Goal: Information Seeking & Learning: Check status

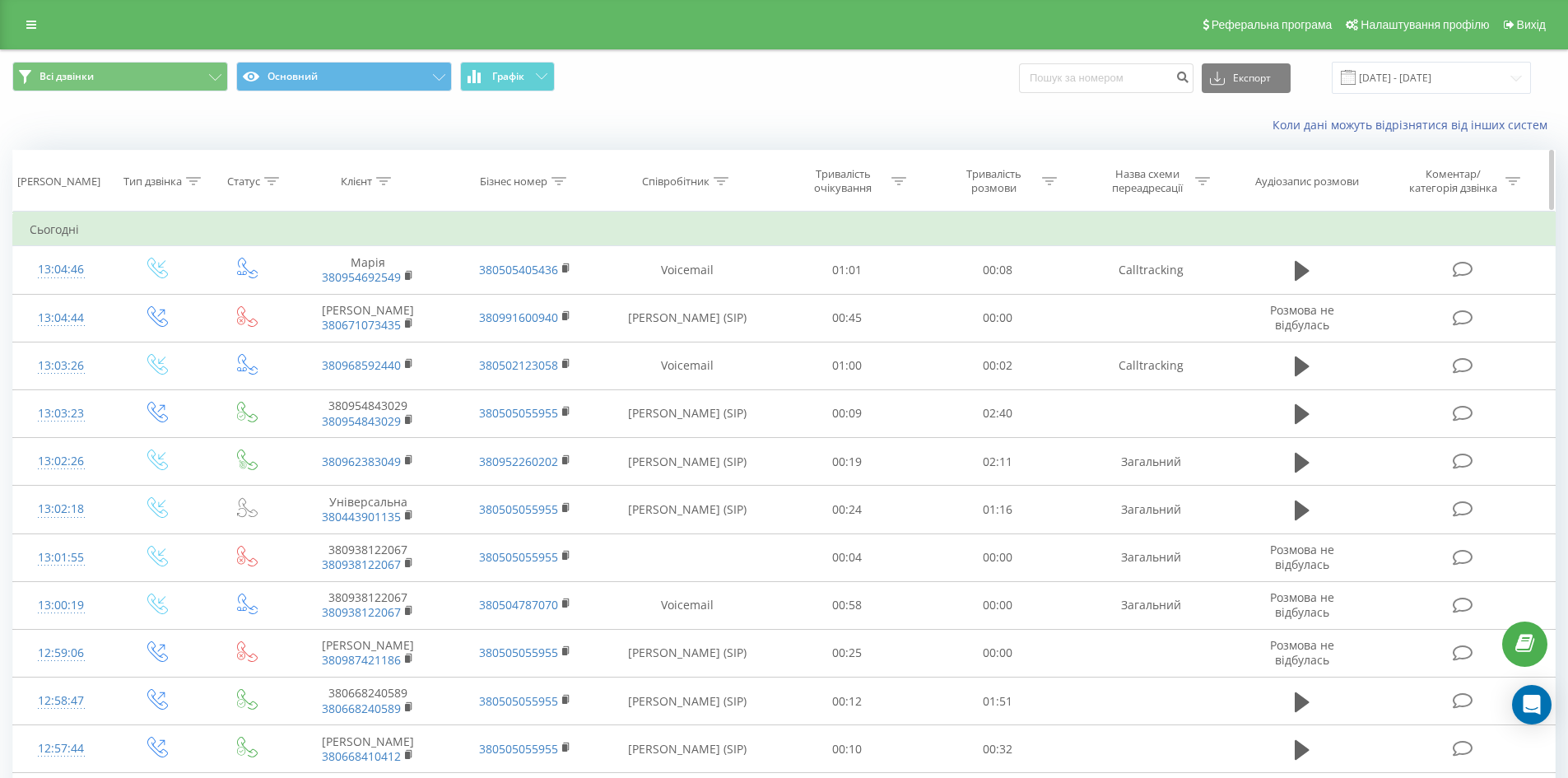
click at [719, 184] on icon at bounding box center [721, 181] width 15 height 8
click at [678, 299] on input "text" at bounding box center [687, 299] width 145 height 29
type input "сухович"
click at [716, 330] on span "OK" at bounding box center [723, 331] width 46 height 26
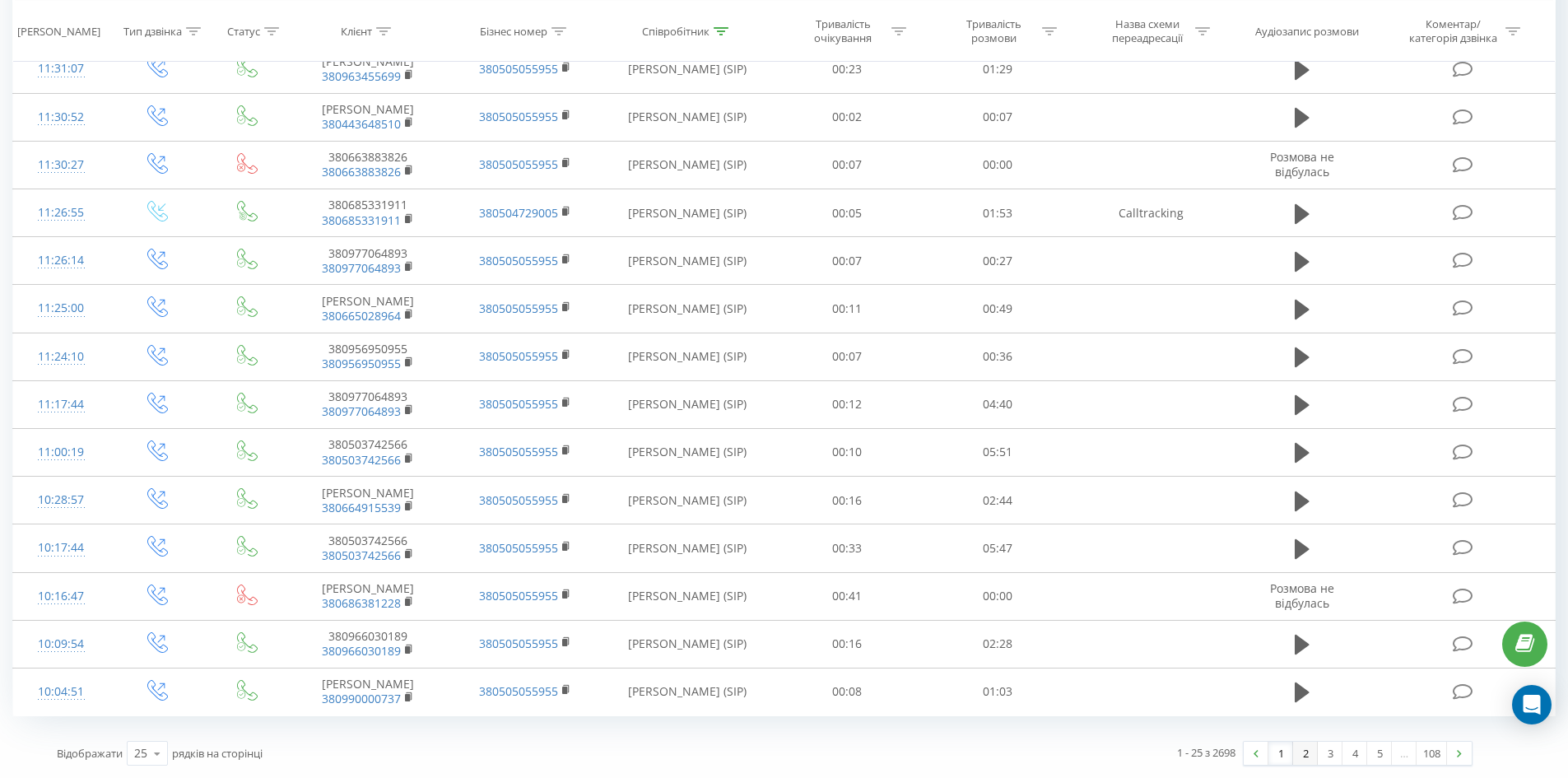
click at [1300, 746] on link "2" at bounding box center [1306, 753] width 25 height 23
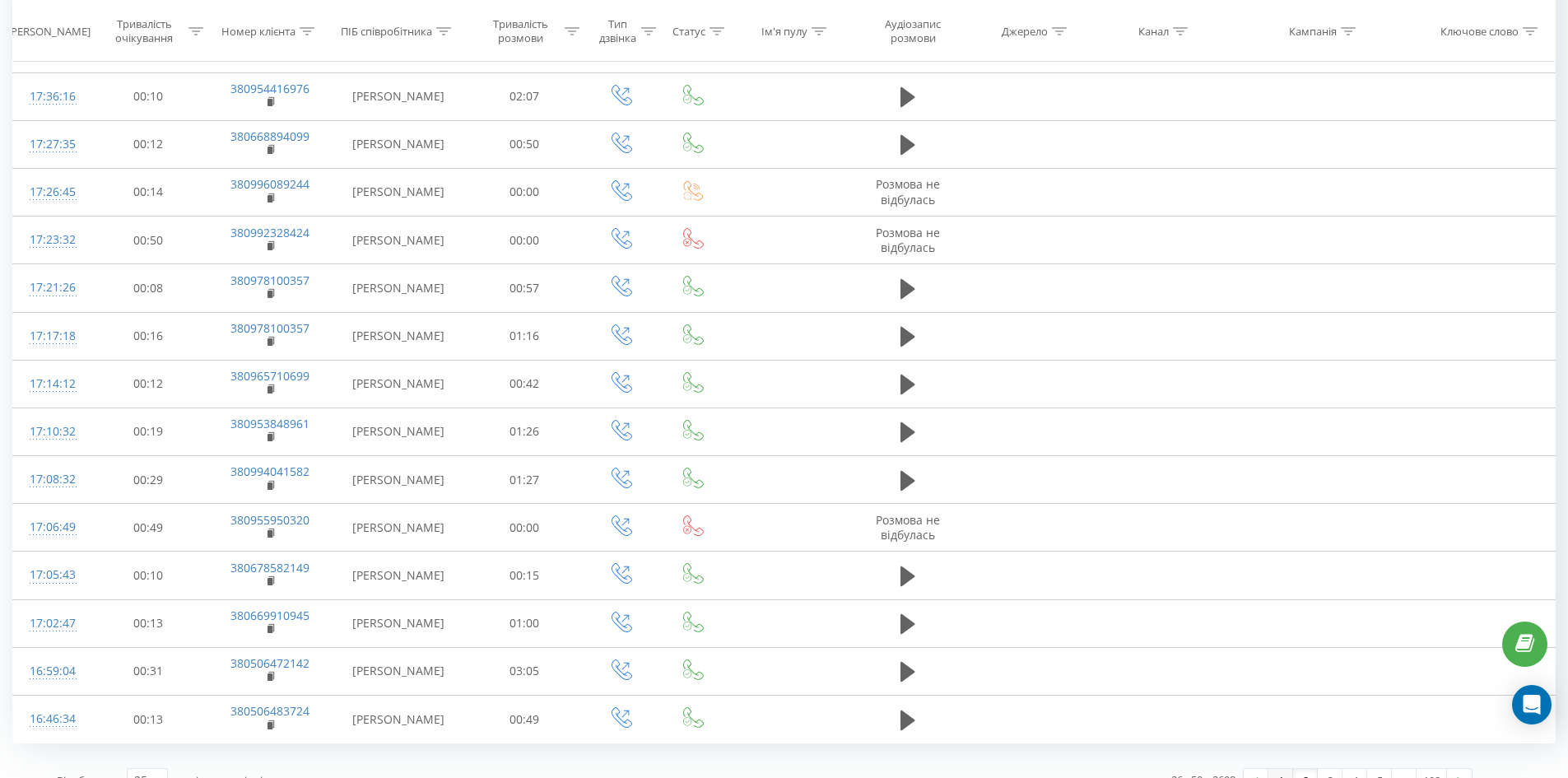
click at [1282, 769] on link "1" at bounding box center [1281, 780] width 25 height 23
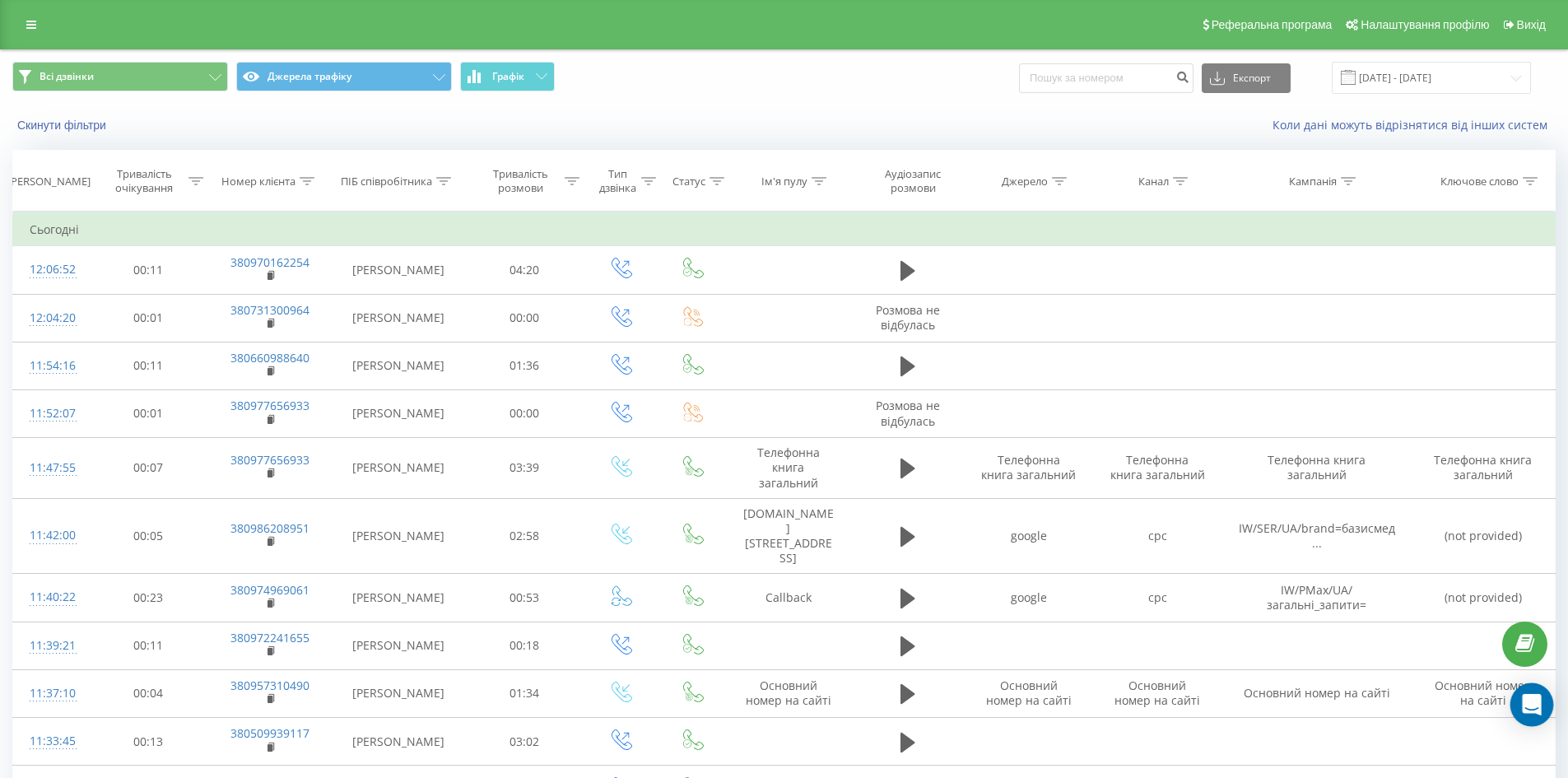
click at [1538, 710] on icon "Open Intercom Messenger" at bounding box center [1532, 705] width 19 height 21
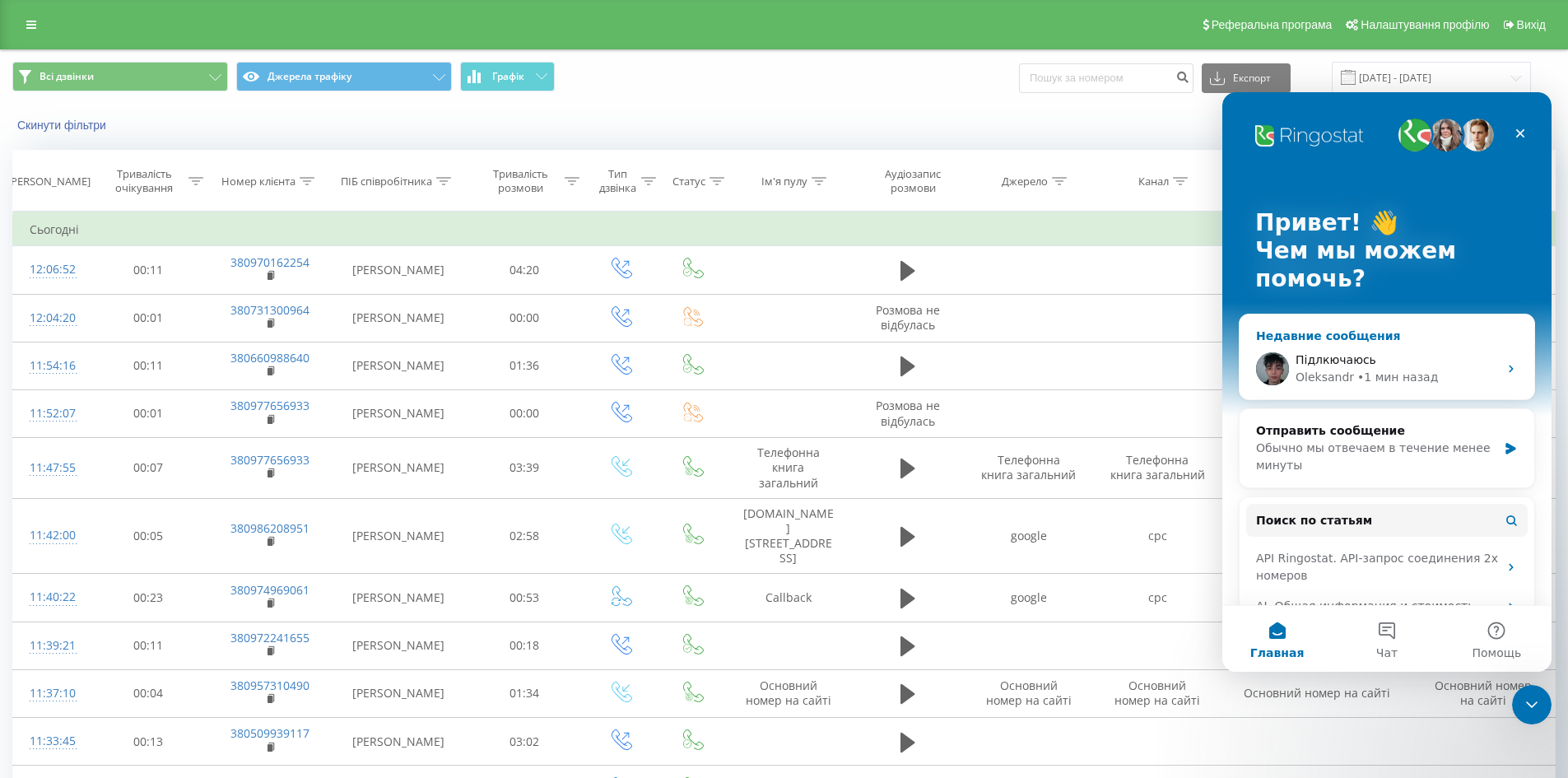
click at [1349, 382] on div "Oleksandr • 1 мин назад" at bounding box center [1397, 377] width 203 height 17
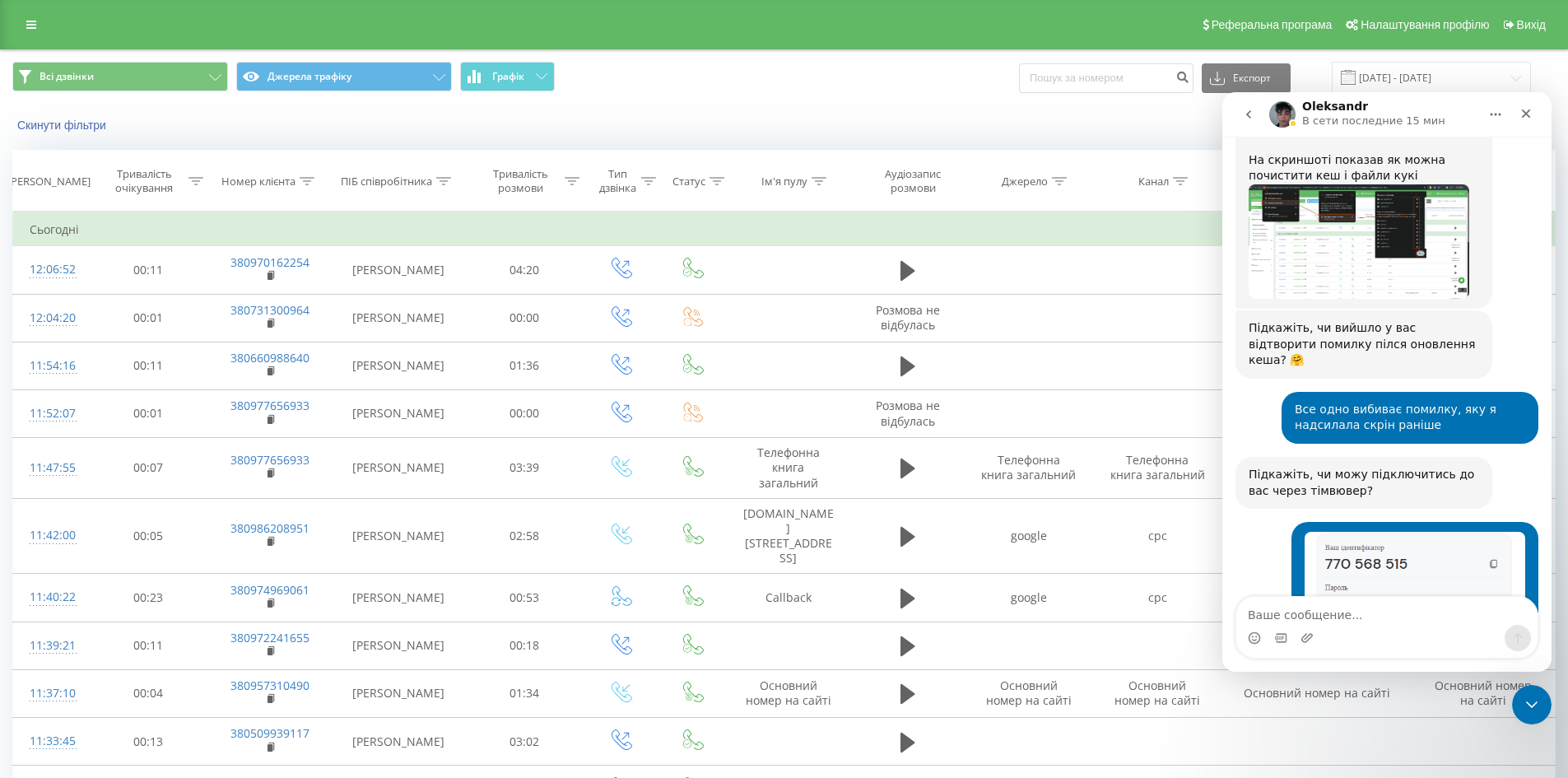
scroll to position [2475, 0]
click at [31, 24] on icon at bounding box center [31, 25] width 10 height 12
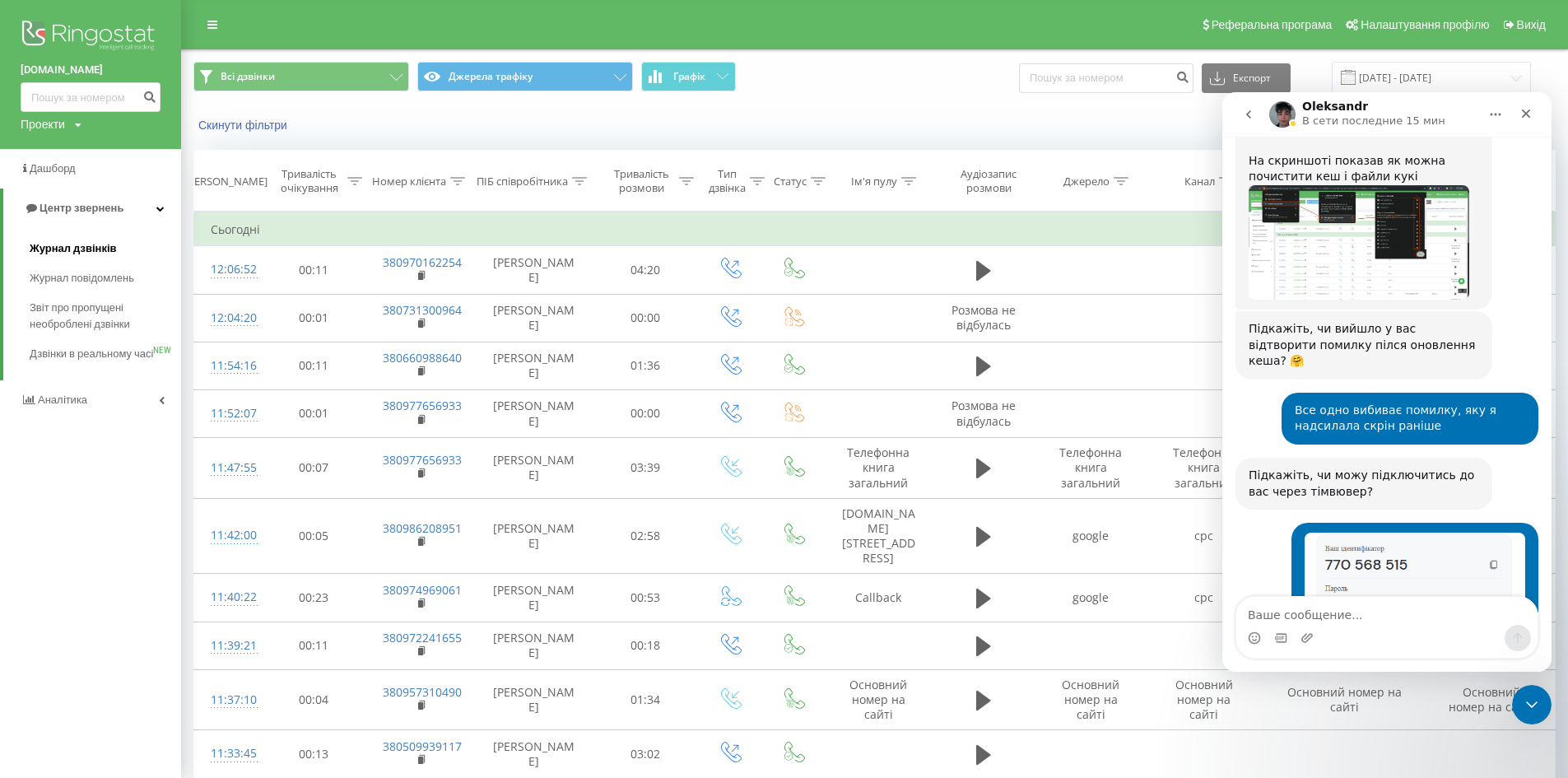
click at [77, 254] on span "Журнал дзвінків" at bounding box center [74, 249] width 88 height 17
click at [1529, 116] on icon "Закрыть" at bounding box center [1527, 113] width 9 height 9
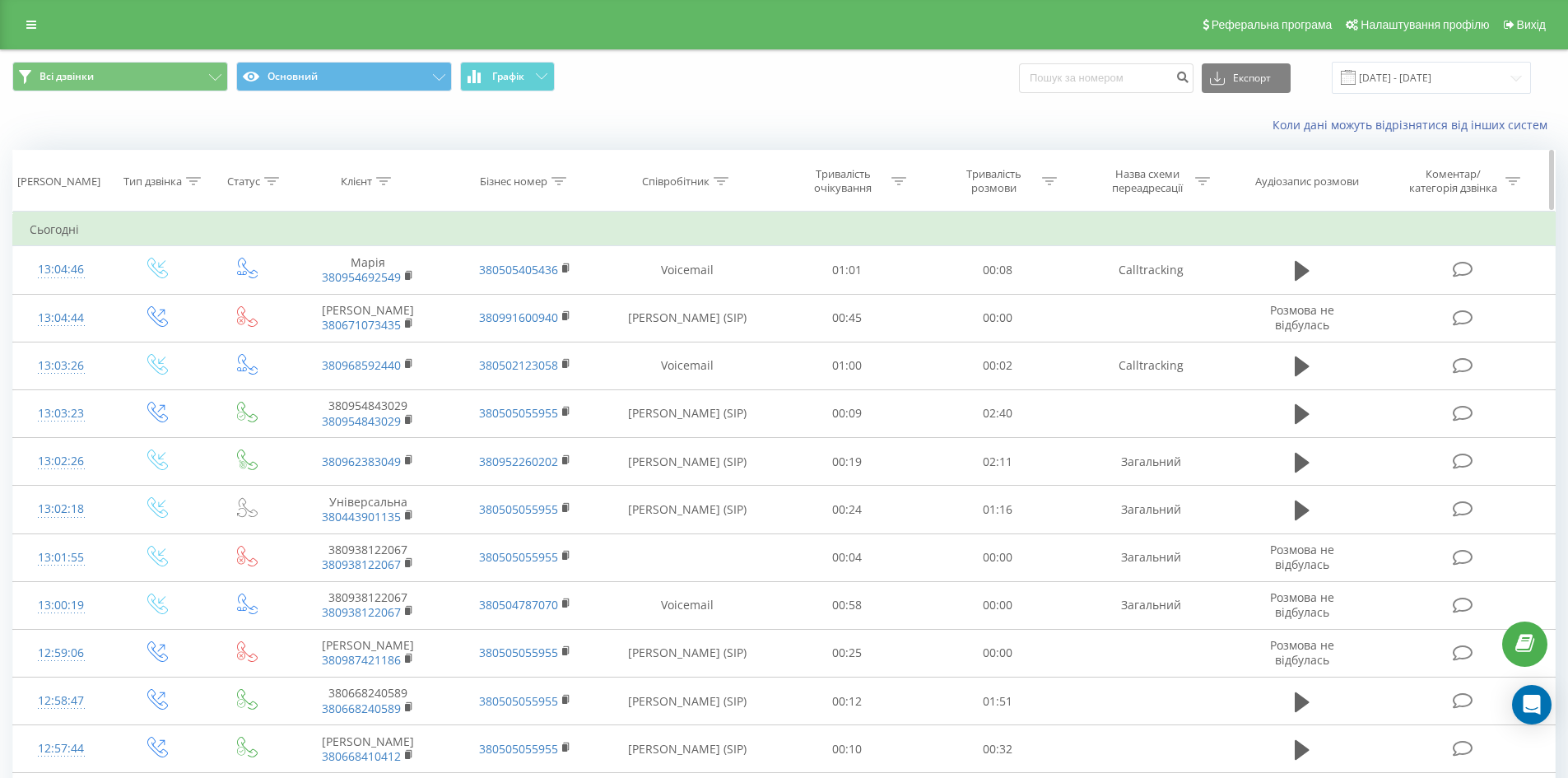
click at [721, 179] on icon at bounding box center [721, 181] width 15 height 8
click at [703, 299] on input "text" at bounding box center [687, 299] width 145 height 29
type input "сухович"
click at [725, 332] on span "OK" at bounding box center [723, 331] width 46 height 26
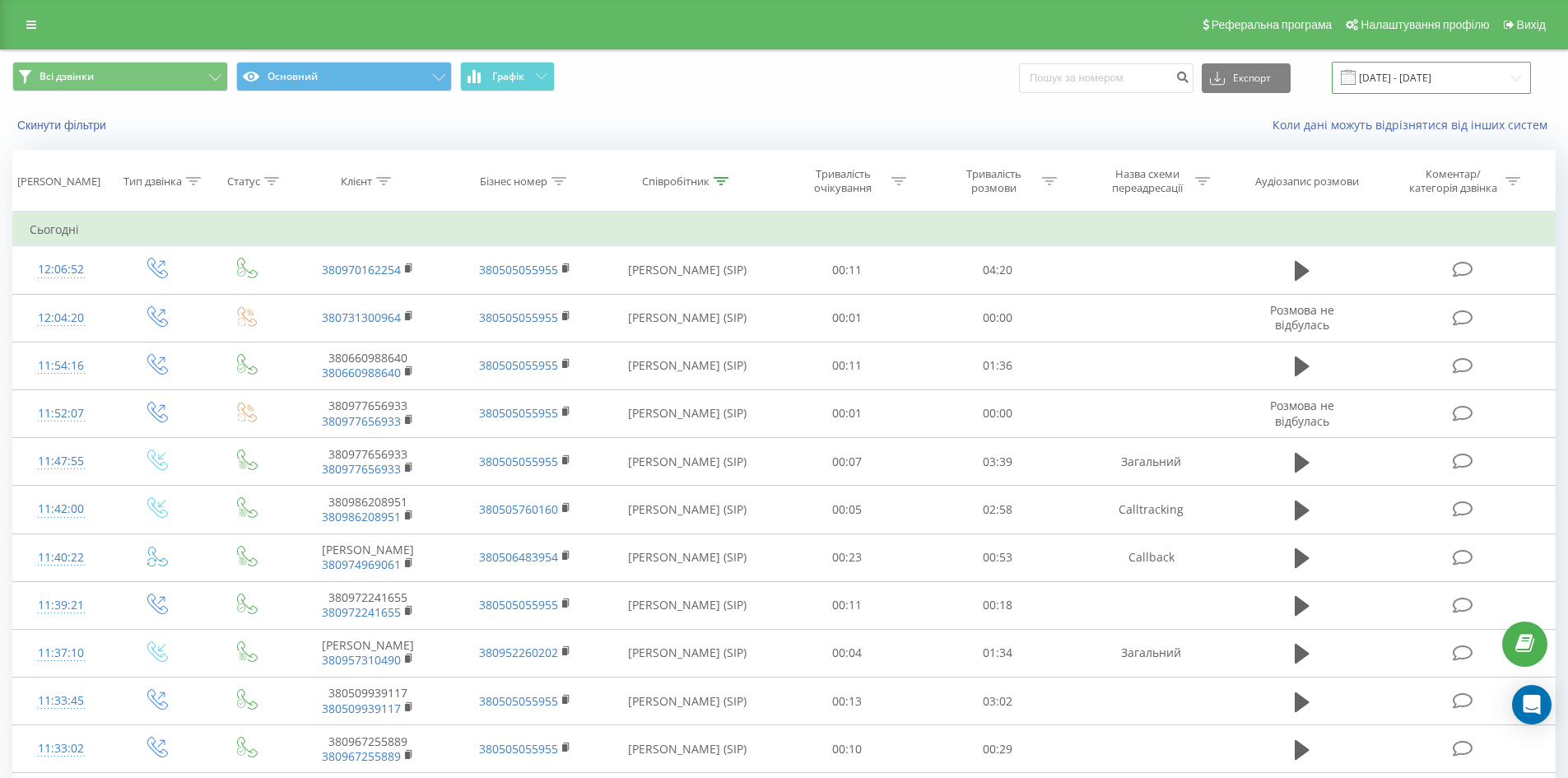
click at [1409, 80] on input "[DATE] - [DATE]" at bounding box center [1431, 78] width 199 height 32
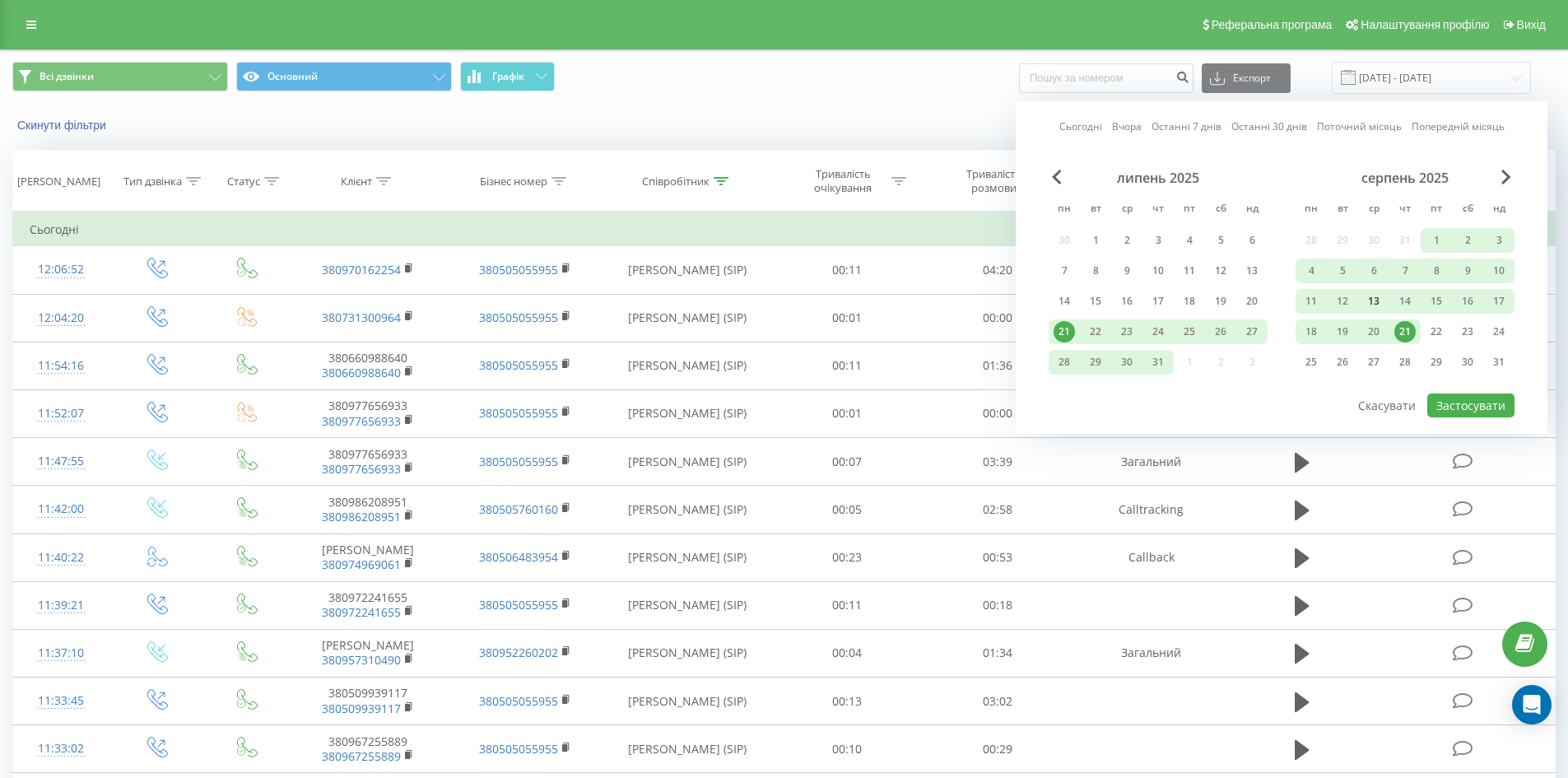
click at [1377, 298] on div "13" at bounding box center [1374, 302] width 21 height 21
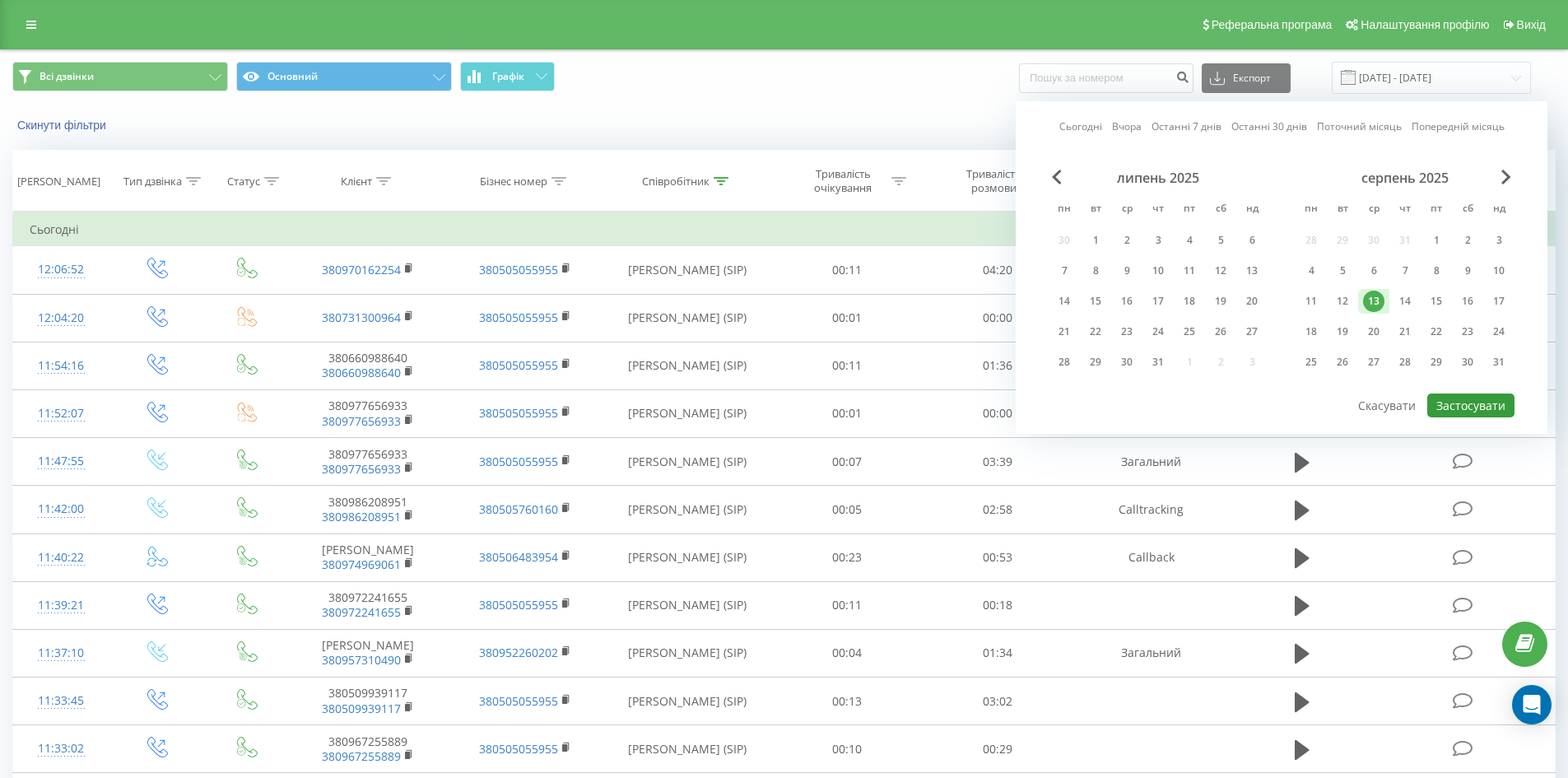
click at [1472, 408] on button "Застосувати" at bounding box center [1471, 405] width 88 height 24
type input "13.08.2025 - 13.08.2025"
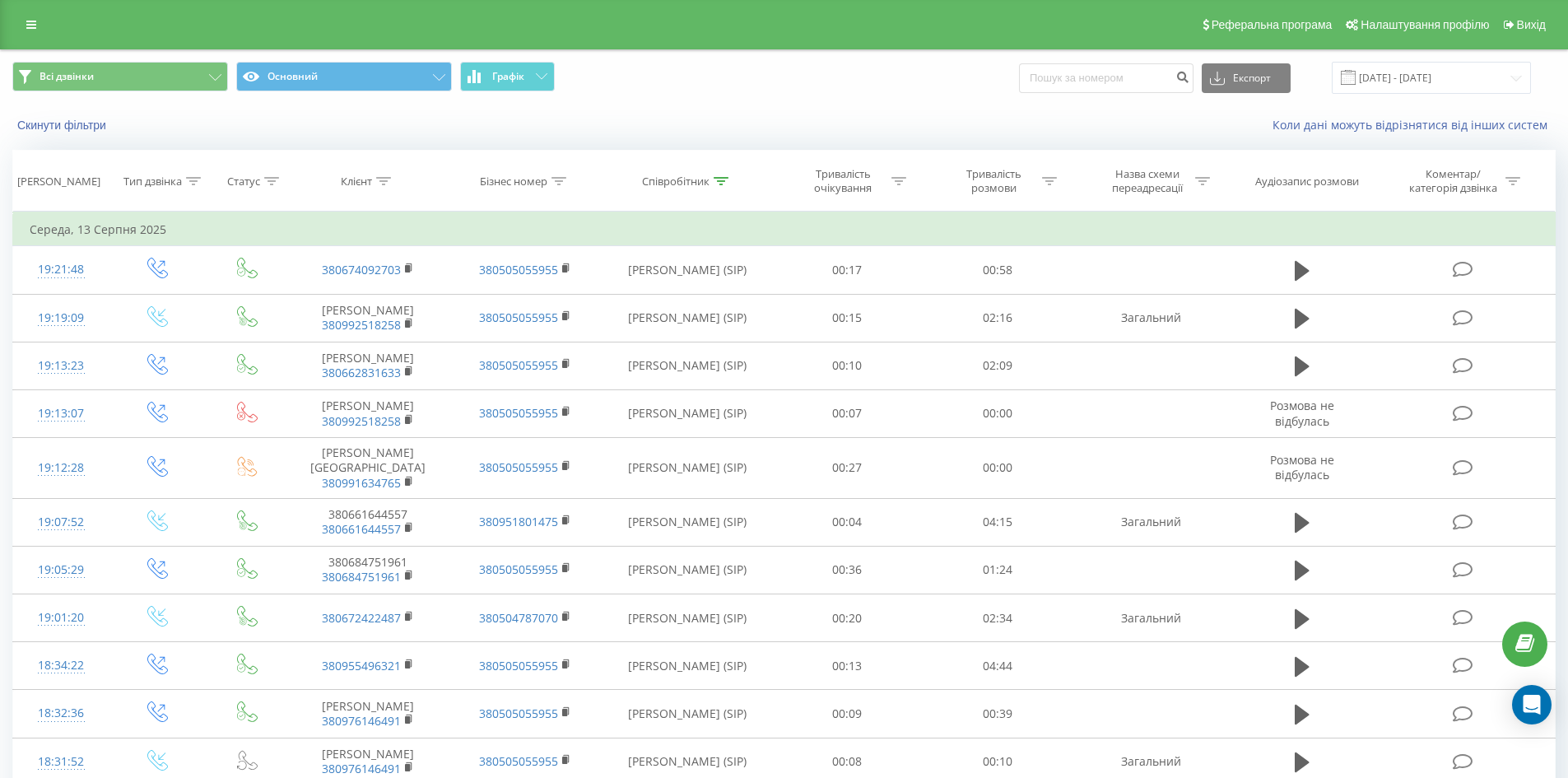
scroll to position [740, 0]
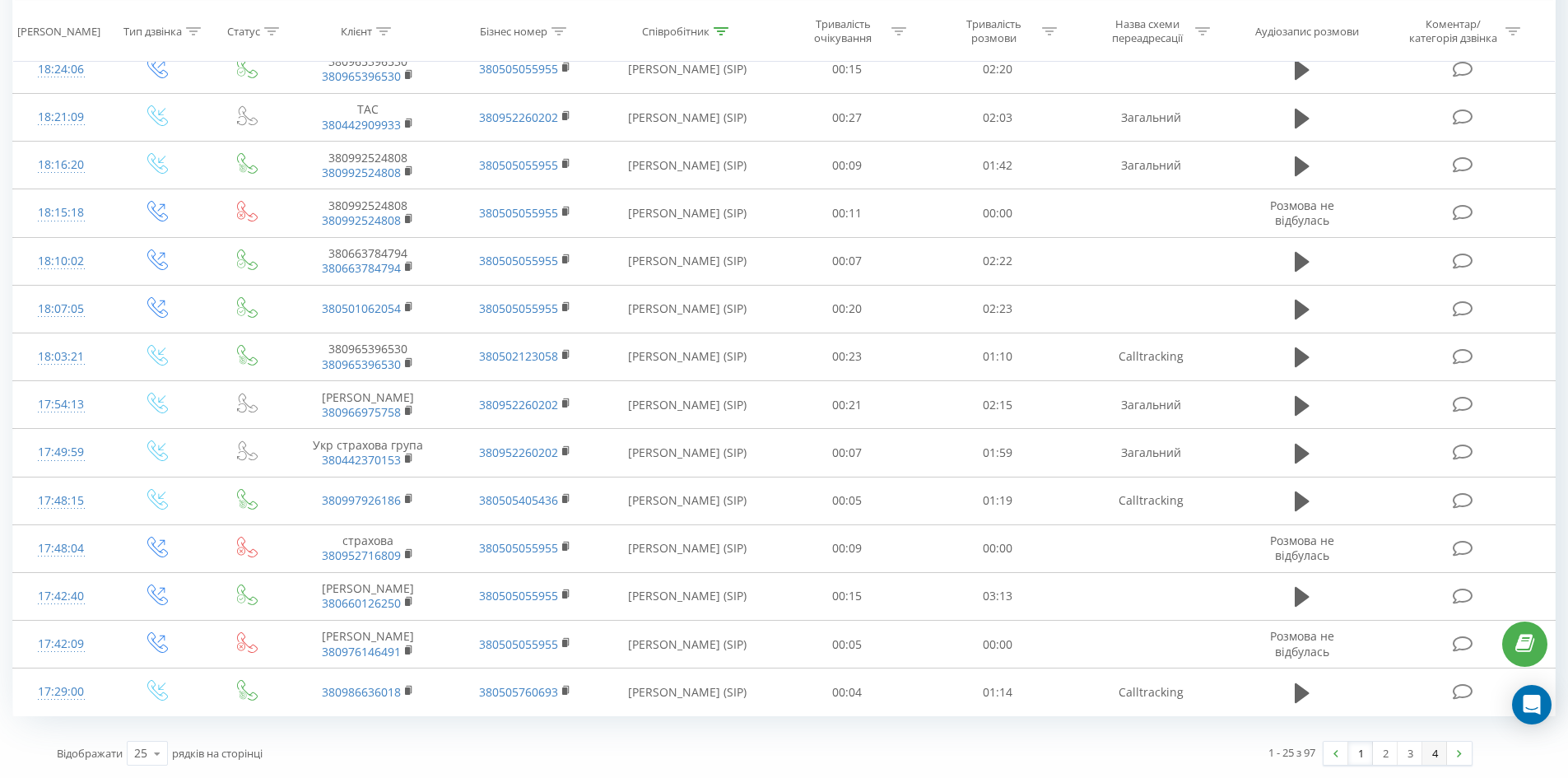
click at [1435, 756] on link "4" at bounding box center [1435, 753] width 25 height 23
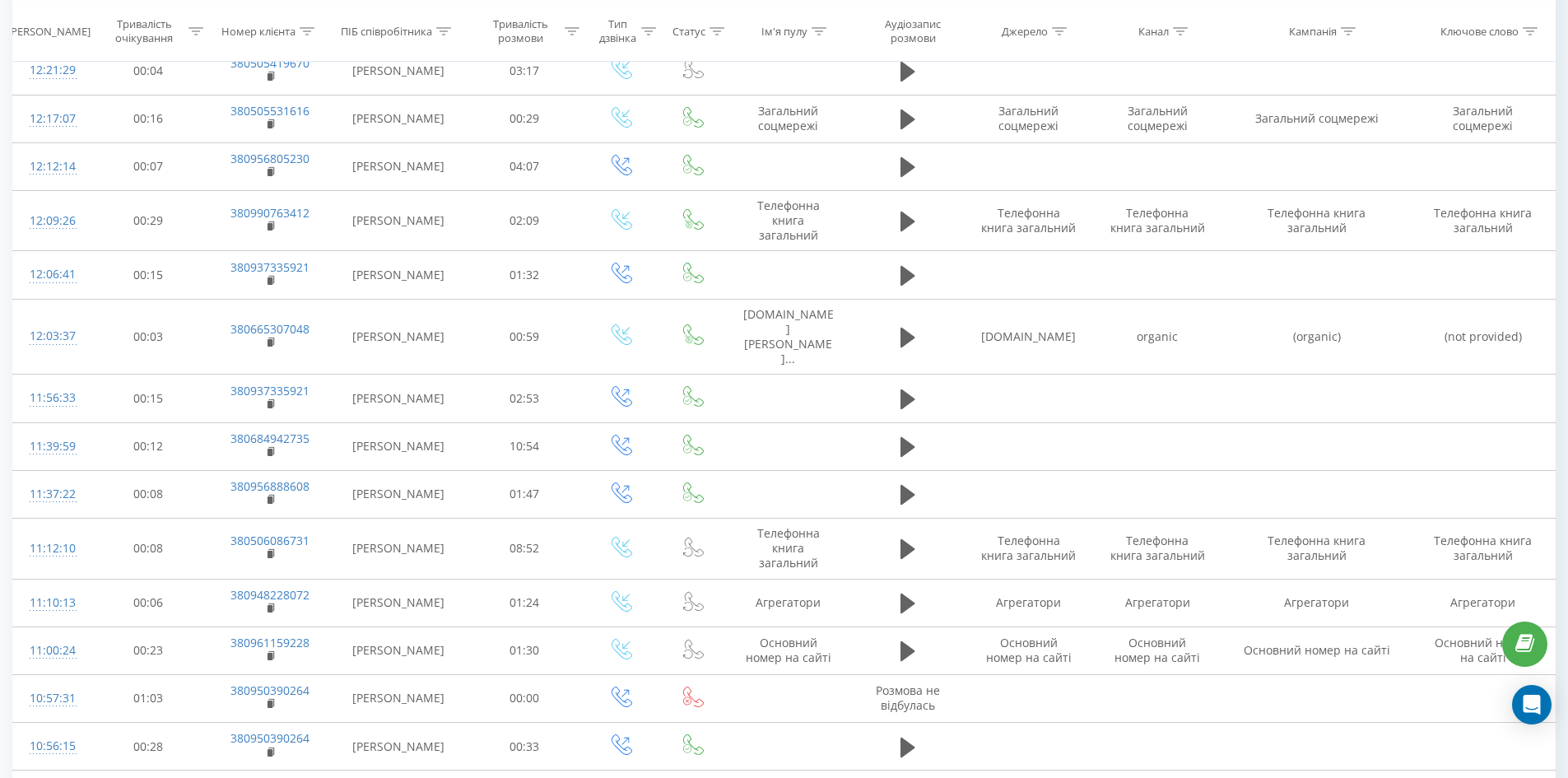
scroll to position [623, 0]
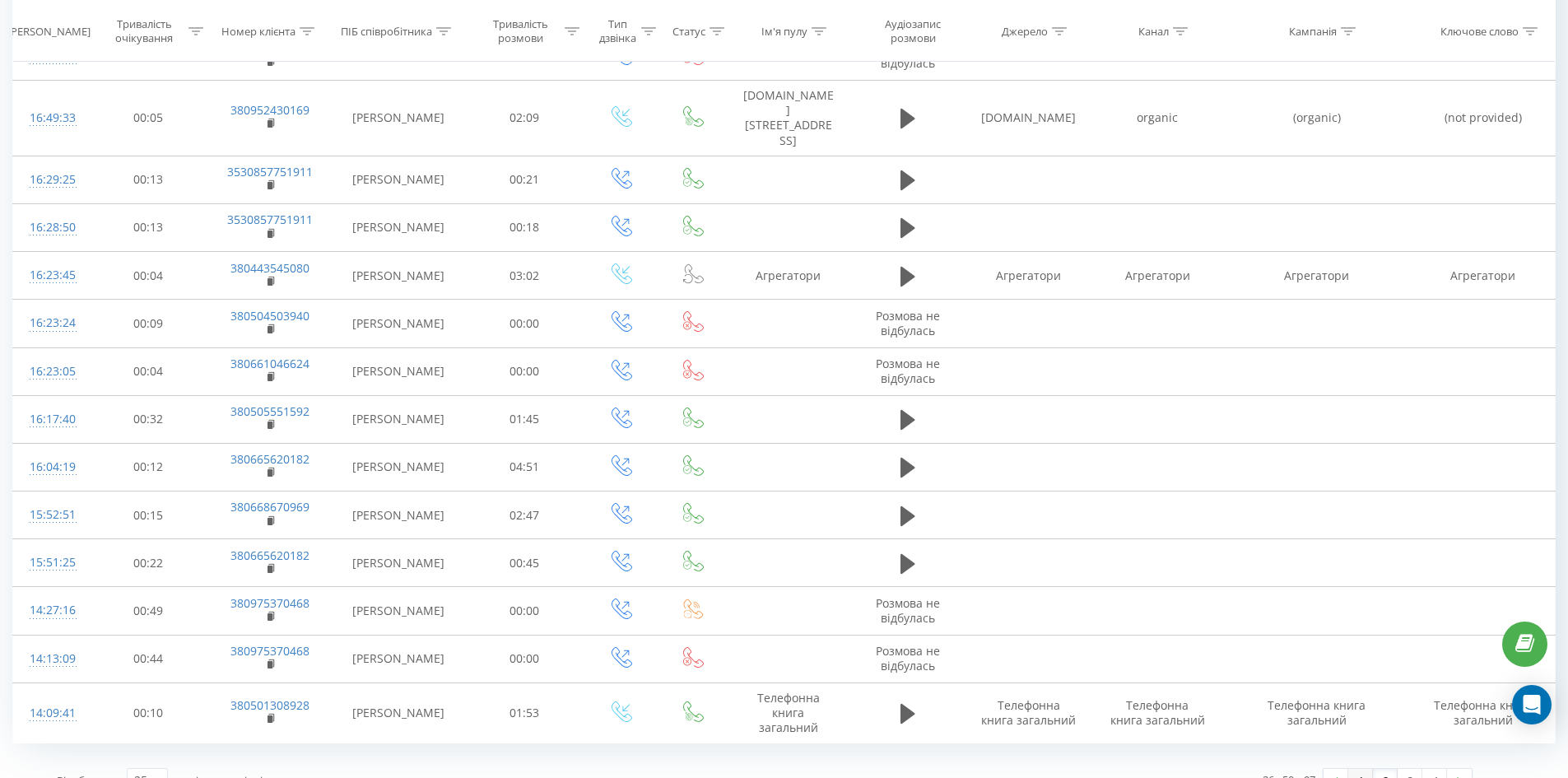
click at [1360, 769] on link "1" at bounding box center [1361, 780] width 25 height 23
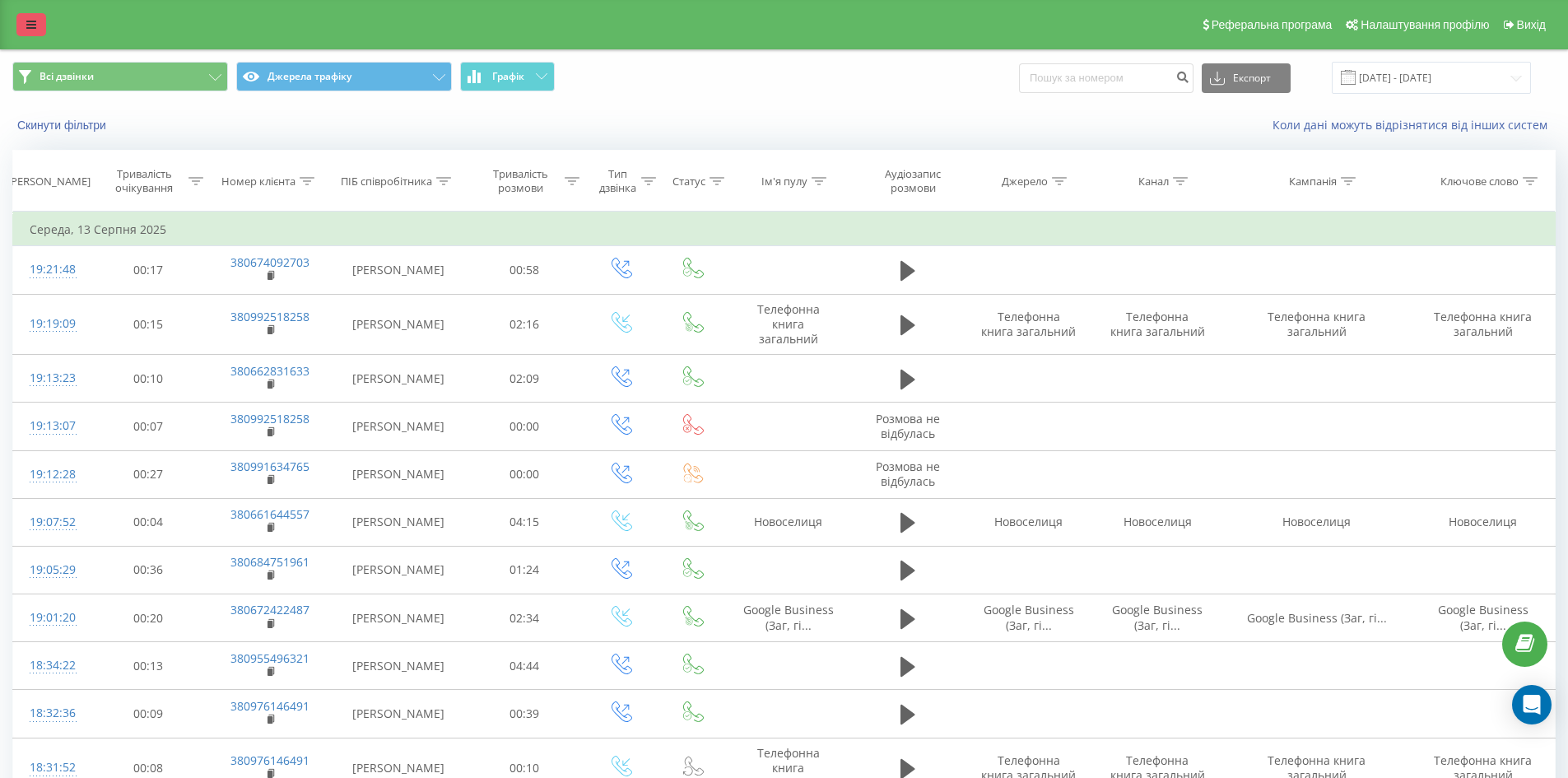
click at [35, 23] on icon at bounding box center [31, 25] width 10 height 12
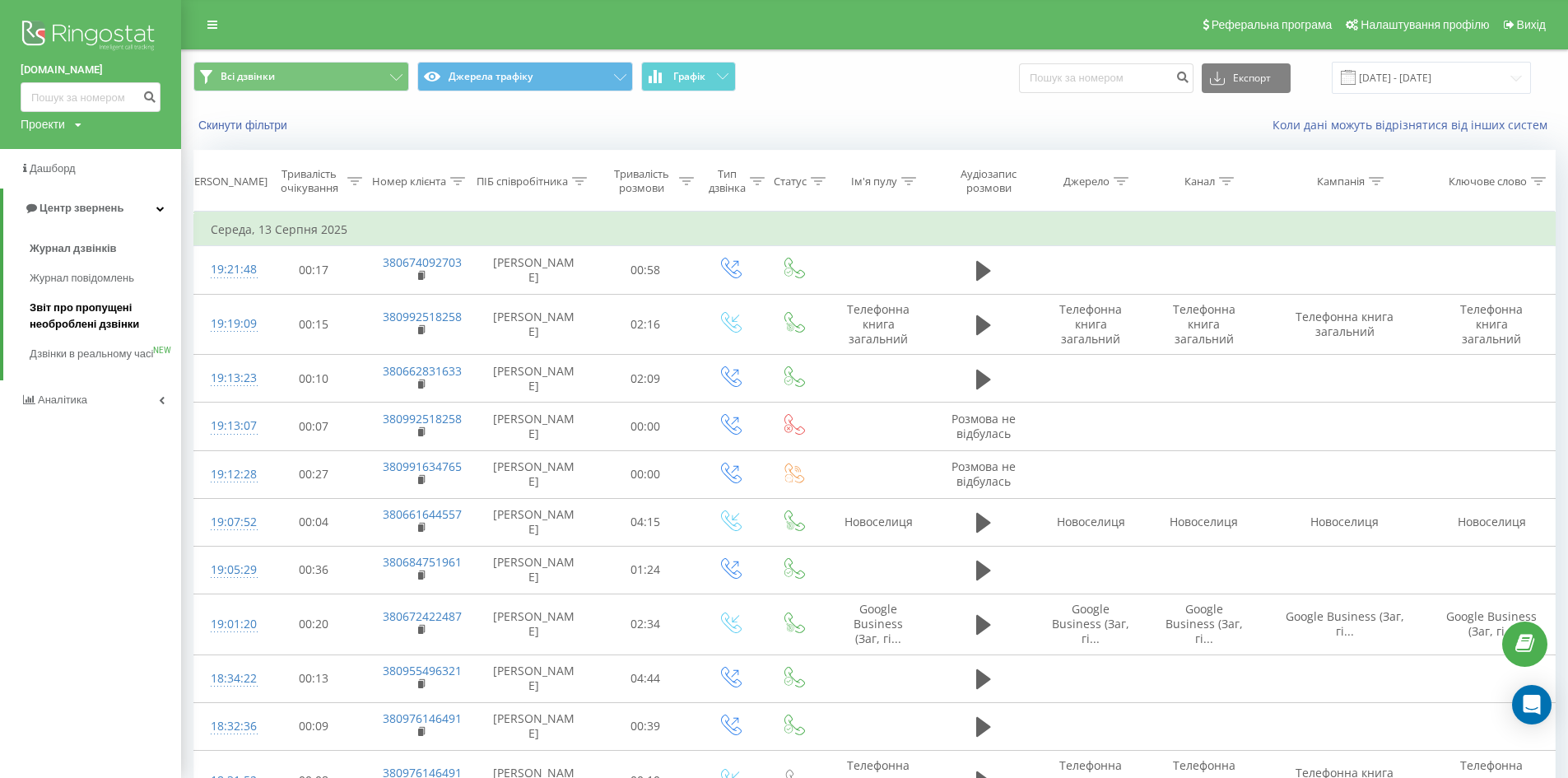
click at [54, 313] on span "Звіт про пропущені необроблені дзвінки" at bounding box center [101, 317] width 143 height 33
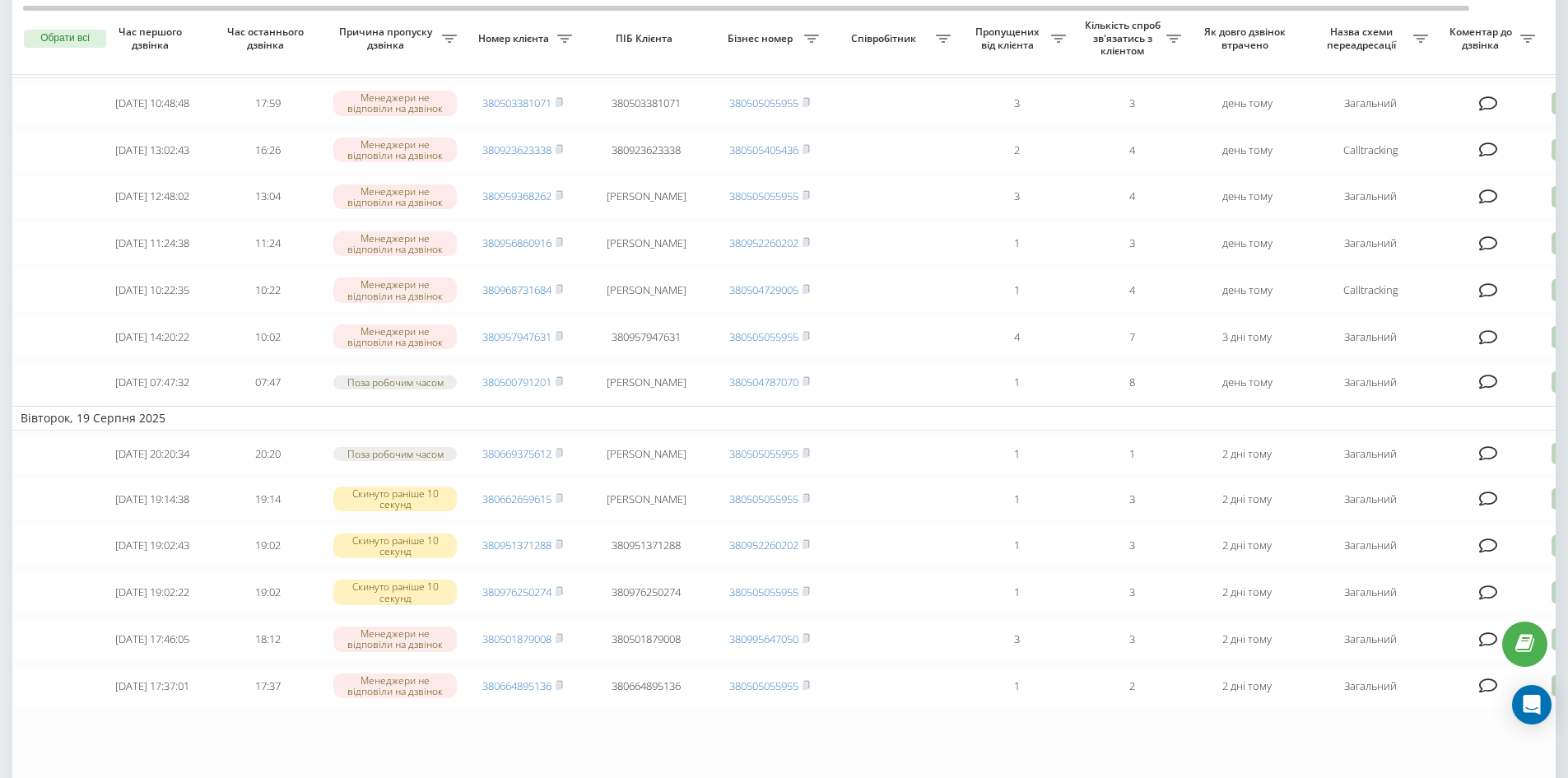
scroll to position [1003, 0]
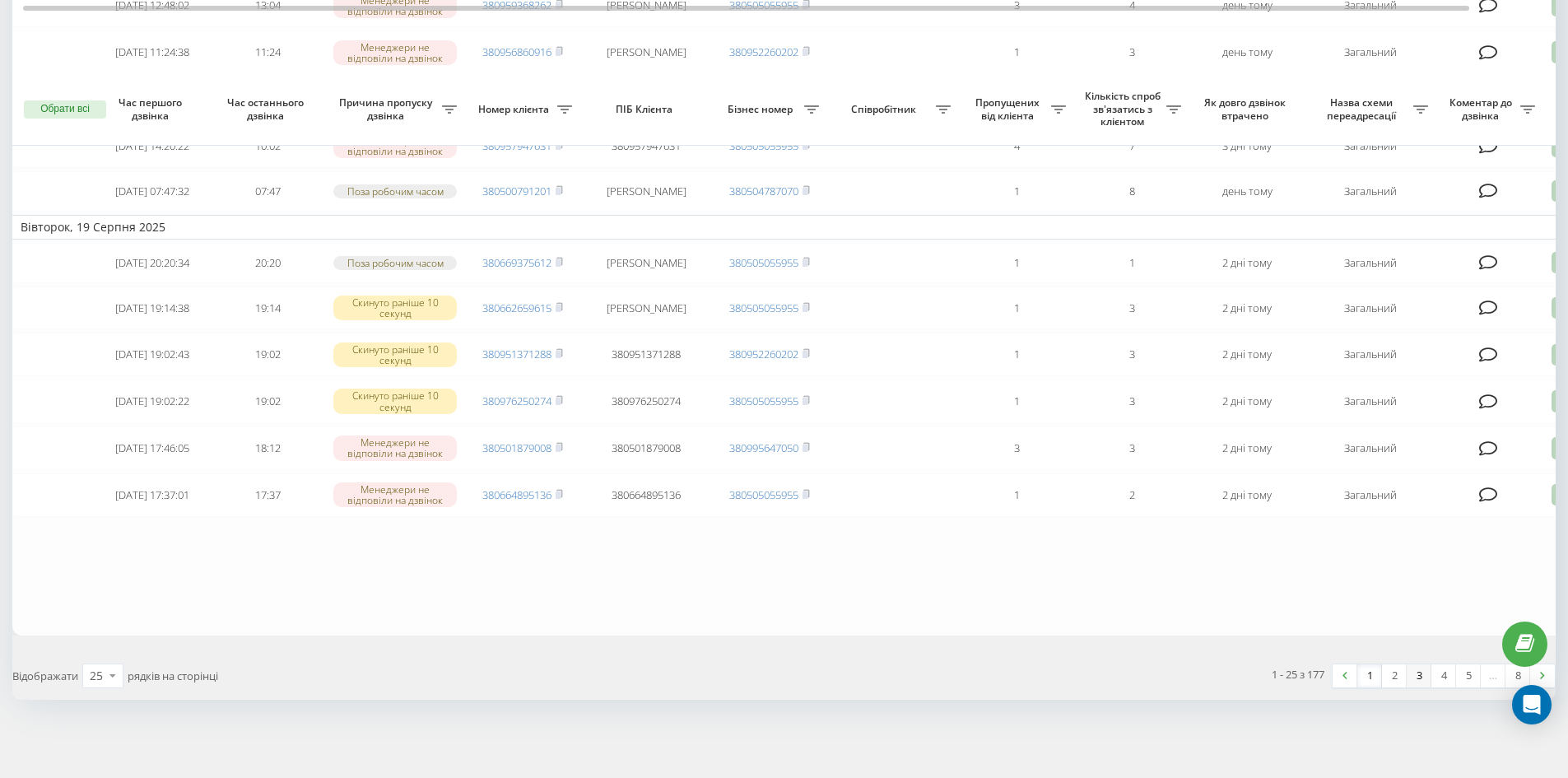
click at [1427, 677] on link "3" at bounding box center [1419, 676] width 25 height 23
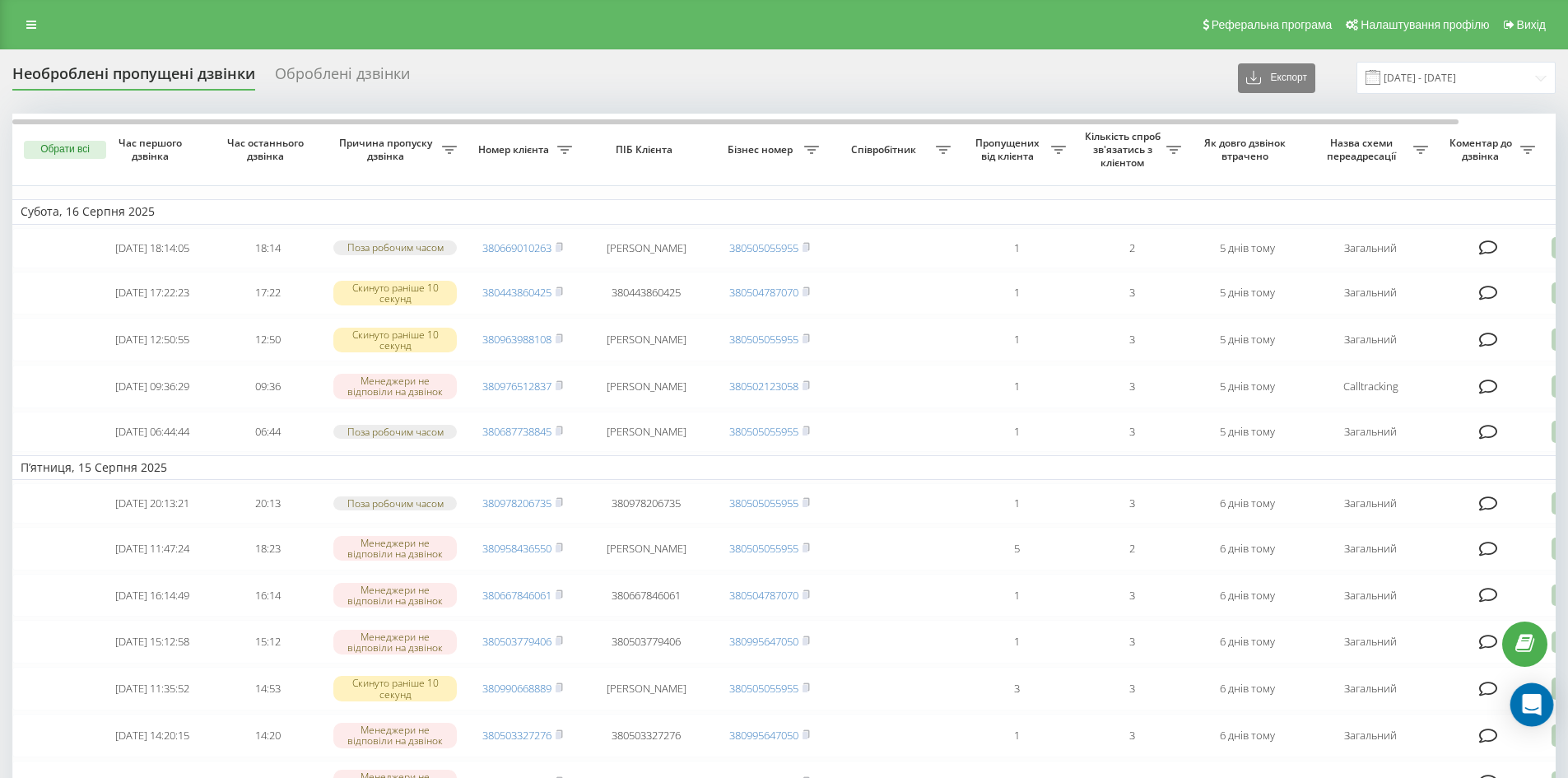
click at [1533, 705] on icon "Open Intercom Messenger" at bounding box center [1532, 705] width 19 height 21
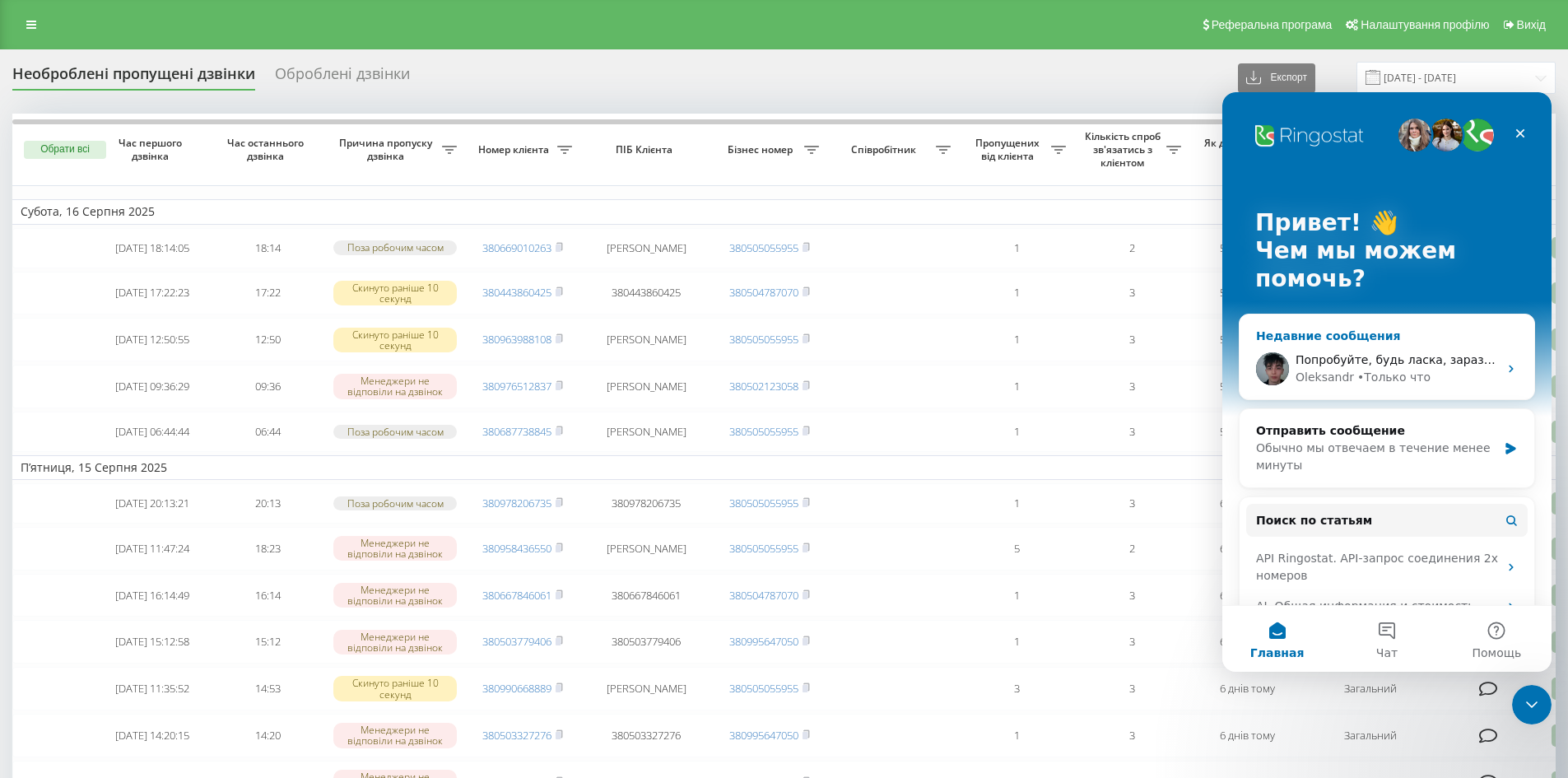
click at [1375, 362] on span "Попробуйте, будь ласка, зараз самостійно відтворити помилку 🙏" at bounding box center [1498, 360] width 404 height 13
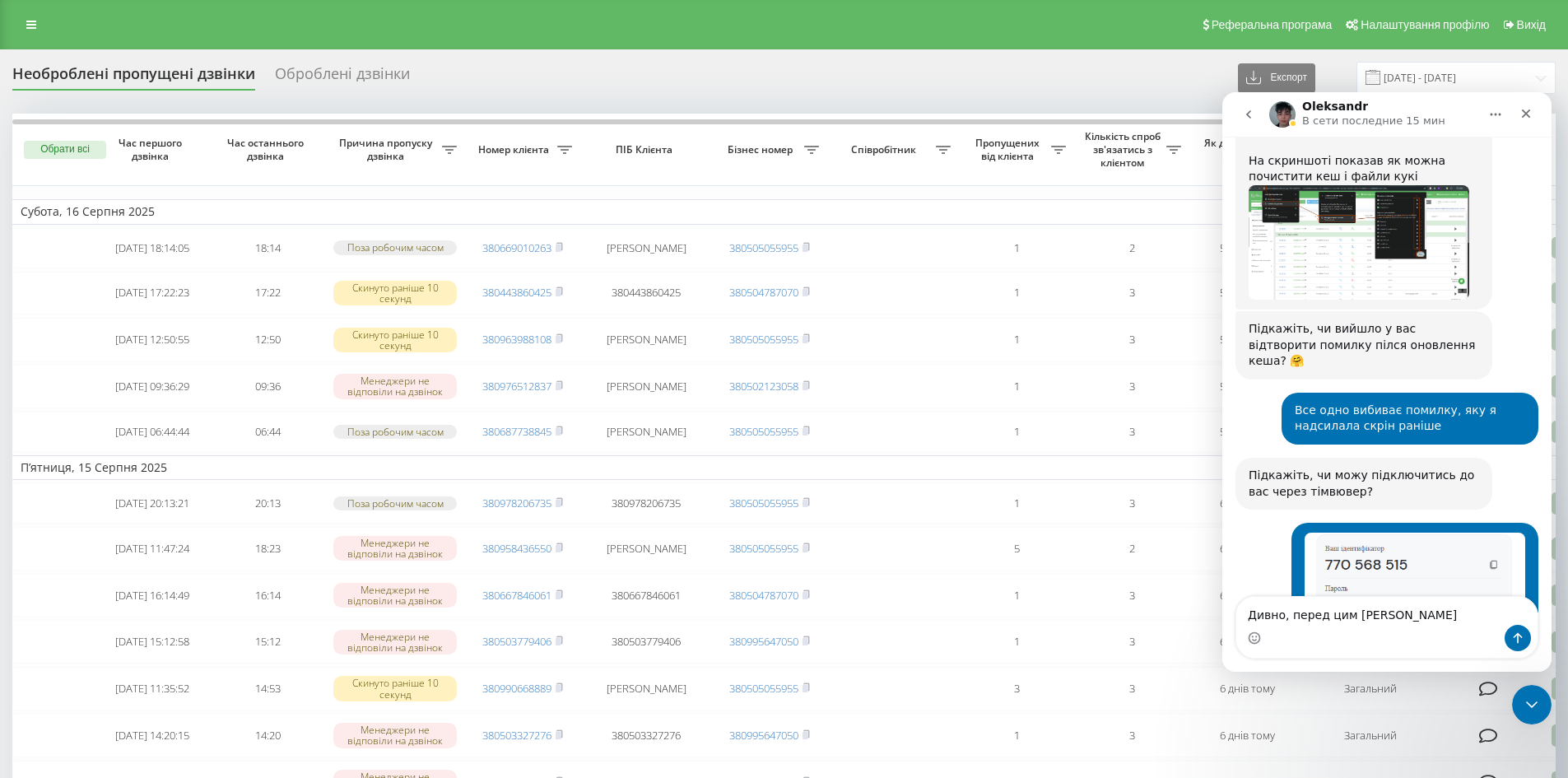
scroll to position [2538, 0]
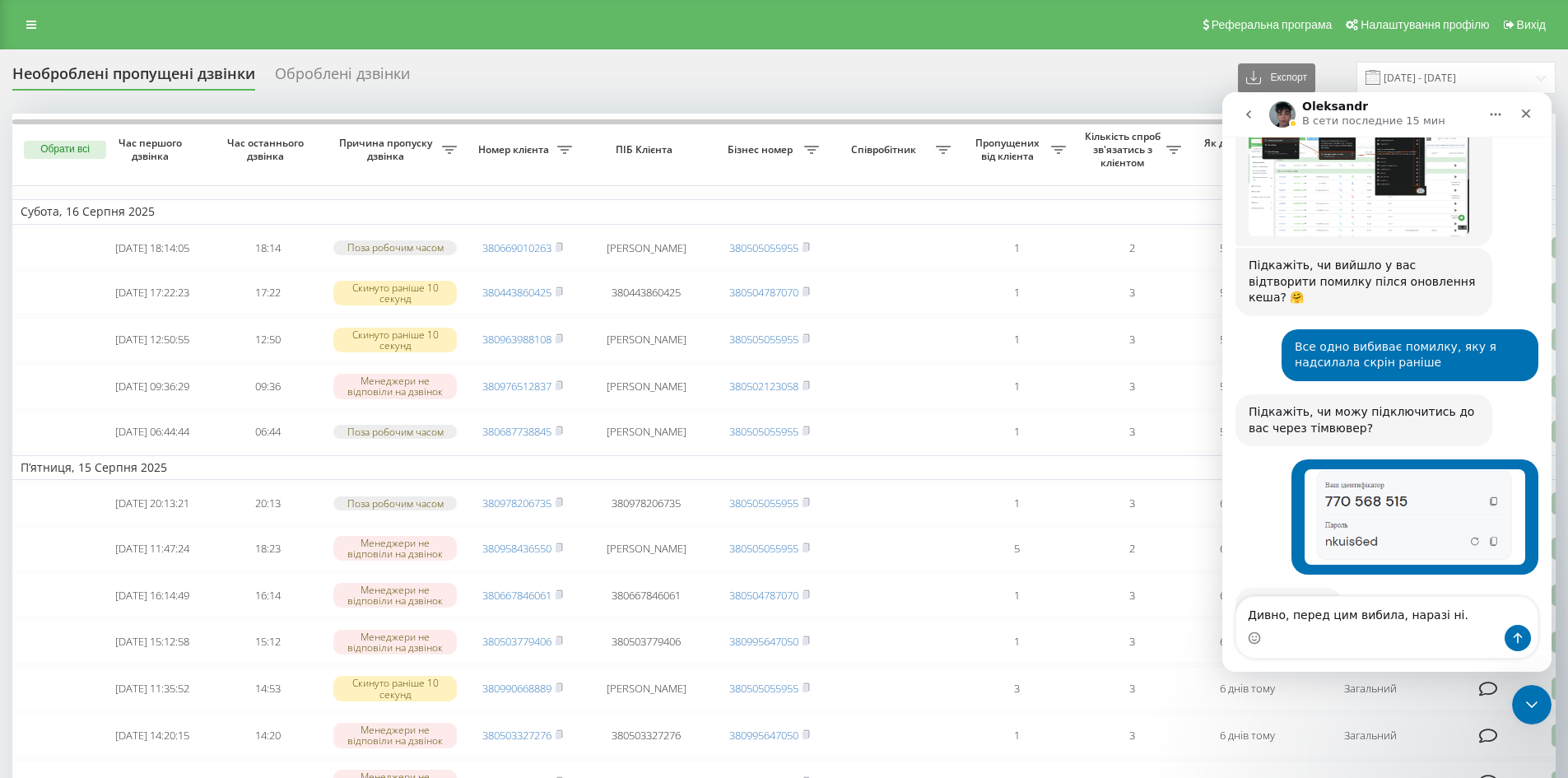
type textarea "Дивно, перед цим вибила, наразі ні."
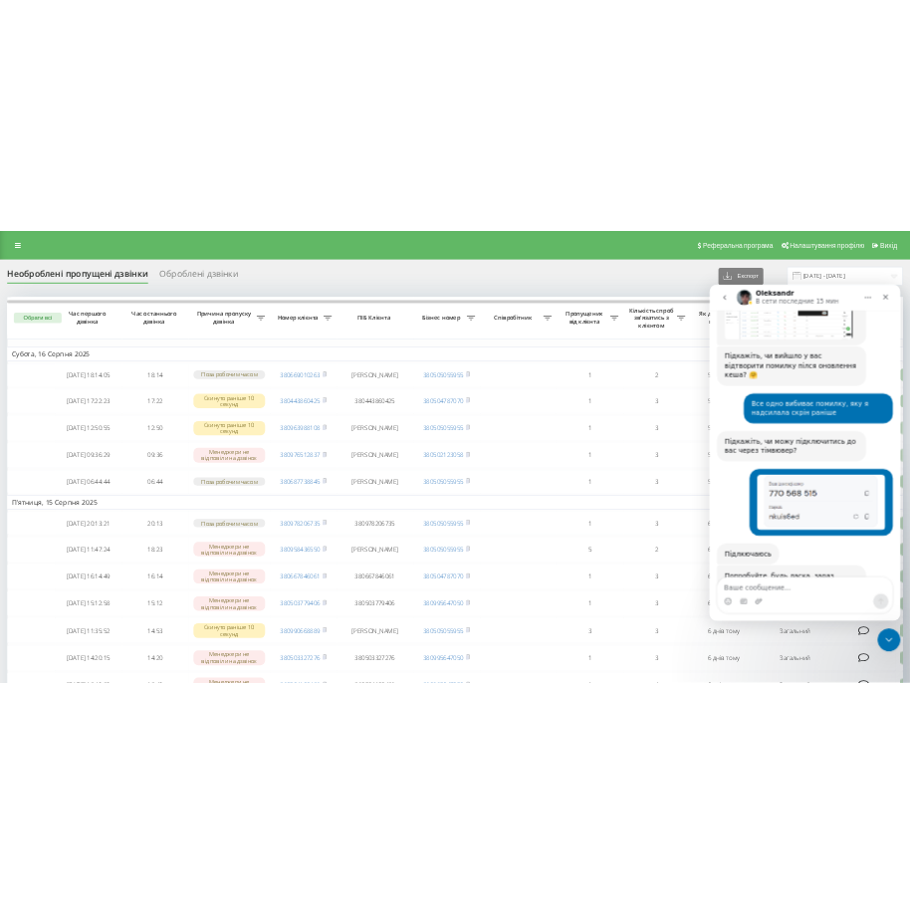
scroll to position [3150, 0]
